Goal: Task Accomplishment & Management: Manage account settings

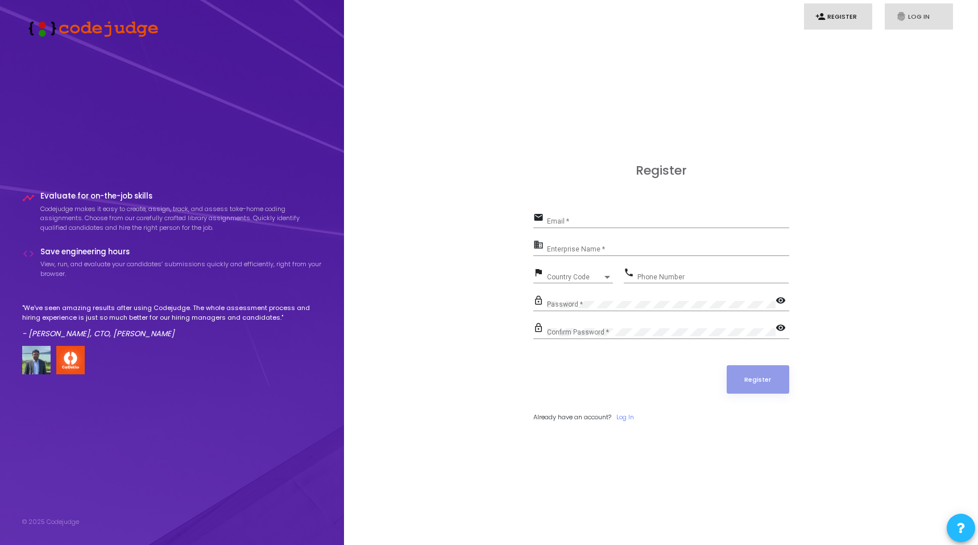
click at [902, 16] on icon "fingerprint" at bounding box center [901, 16] width 10 height 10
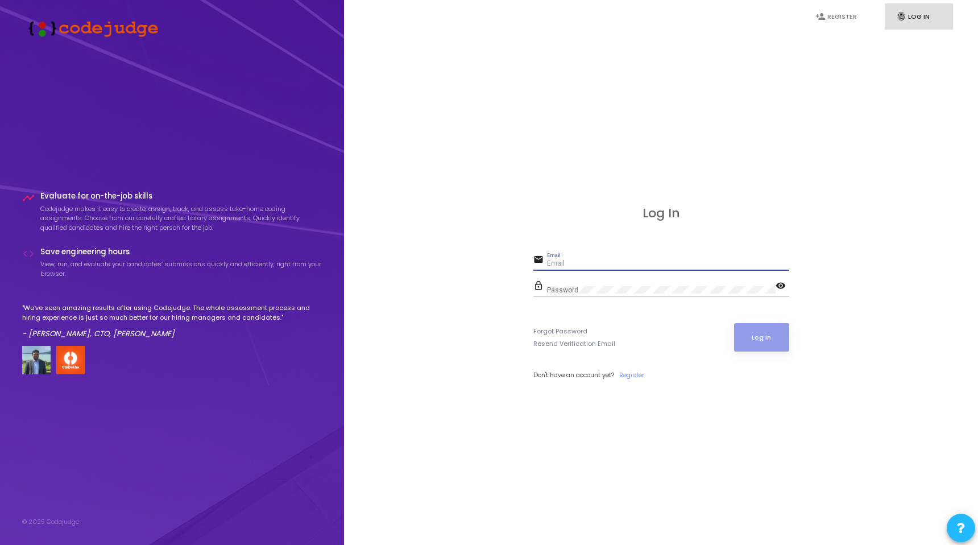
click at [586, 262] on input "Email" at bounding box center [668, 264] width 242 height 8
type input "[EMAIL_ADDRESS][DOMAIN_NAME]"
click at [580, 285] on div "Password" at bounding box center [661, 288] width 229 height 18
click at [734, 323] on button "Log In" at bounding box center [761, 337] width 55 height 28
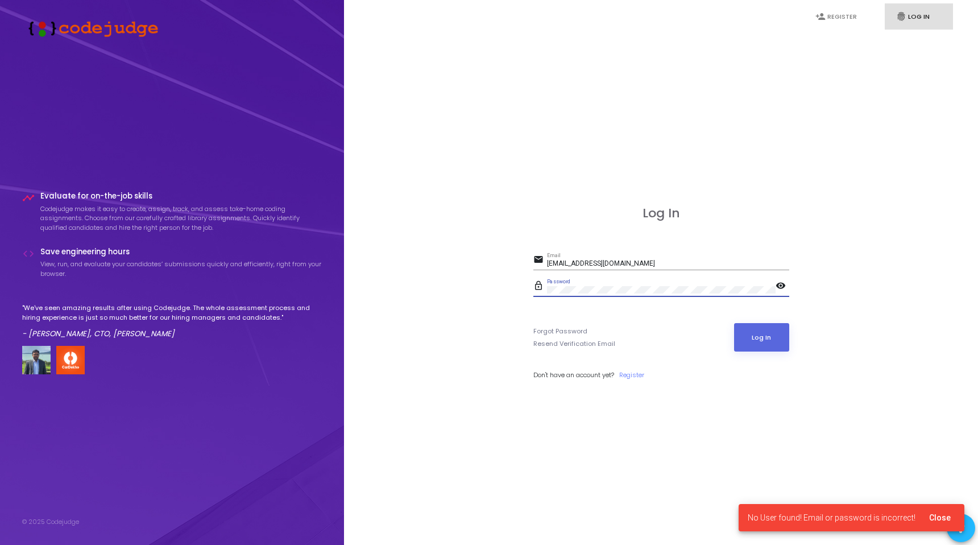
click at [734, 323] on button "Log In" at bounding box center [761, 337] width 55 height 28
click at [482, 322] on div "Log In email [EMAIL_ADDRESS][DOMAIN_NAME] Email lock_outline Password visibilit…" at bounding box center [660, 305] width 609 height 545
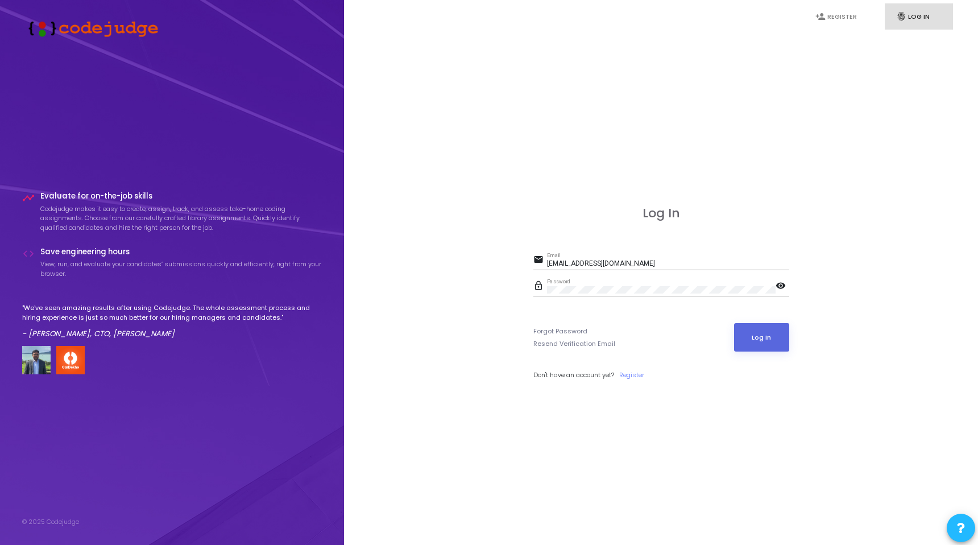
click at [140, 34] on img at bounding box center [90, 28] width 136 height 18
click at [85, 33] on img at bounding box center [90, 28] width 136 height 18
